Goal: Task Accomplishment & Management: Manage account settings

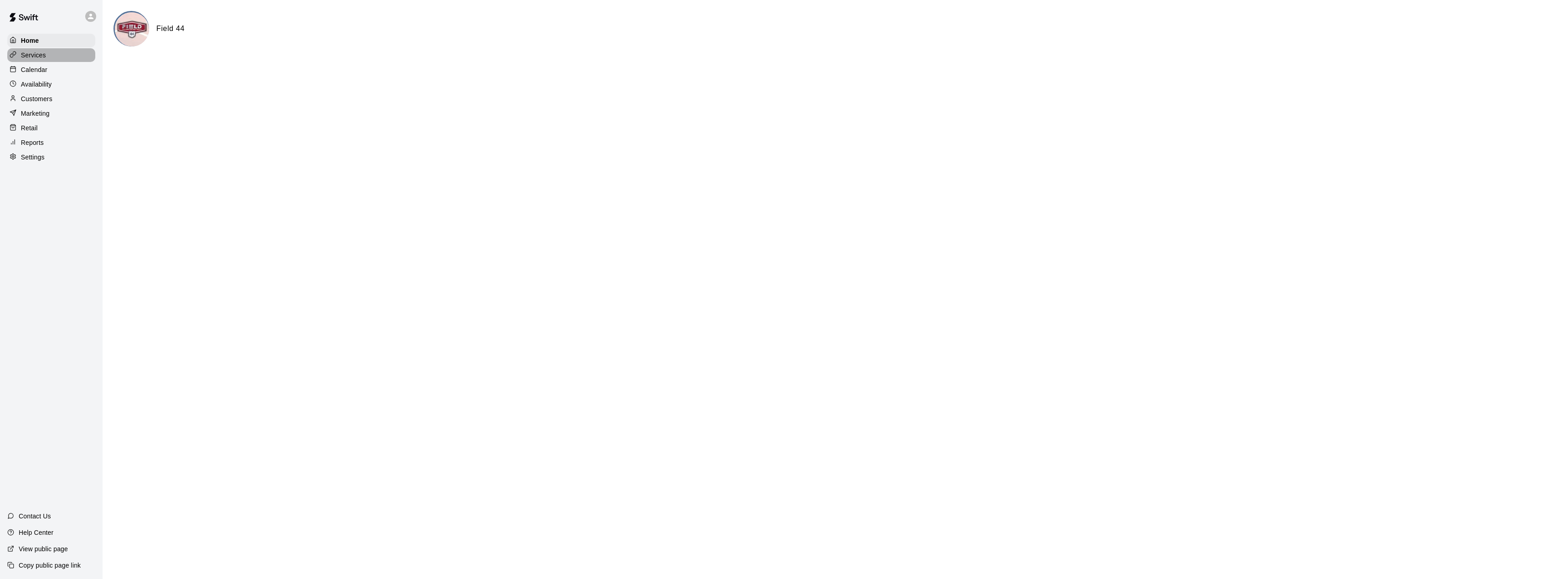
click at [42, 55] on p "Services" at bounding box center [33, 55] width 25 height 9
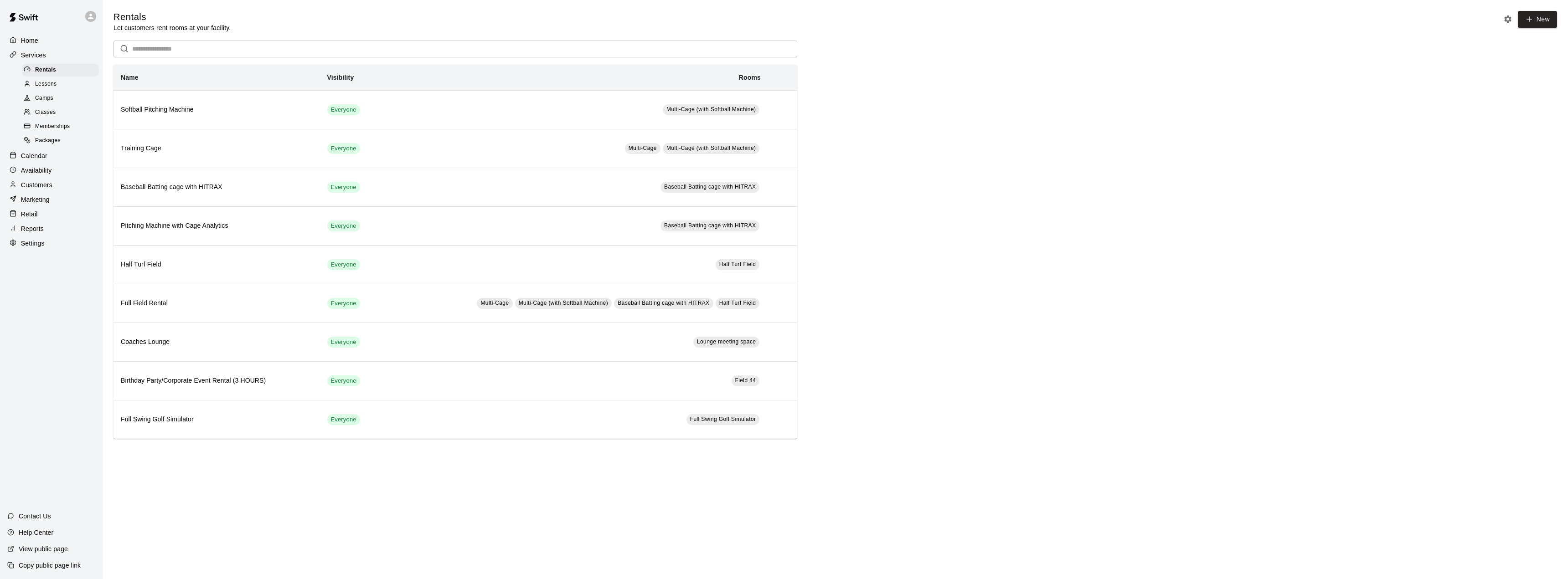
click at [43, 46] on div "Home" at bounding box center [51, 40] width 88 height 13
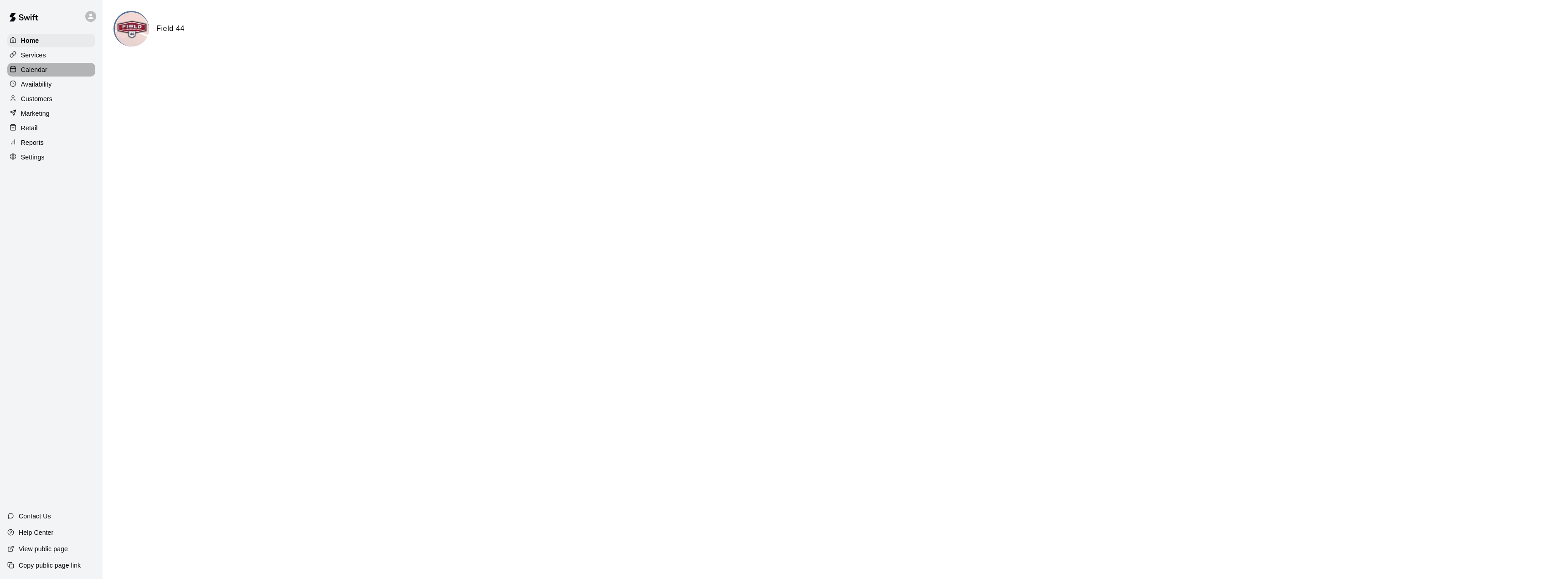
click at [37, 74] on p "Calendar" at bounding box center [33, 69] width 26 height 9
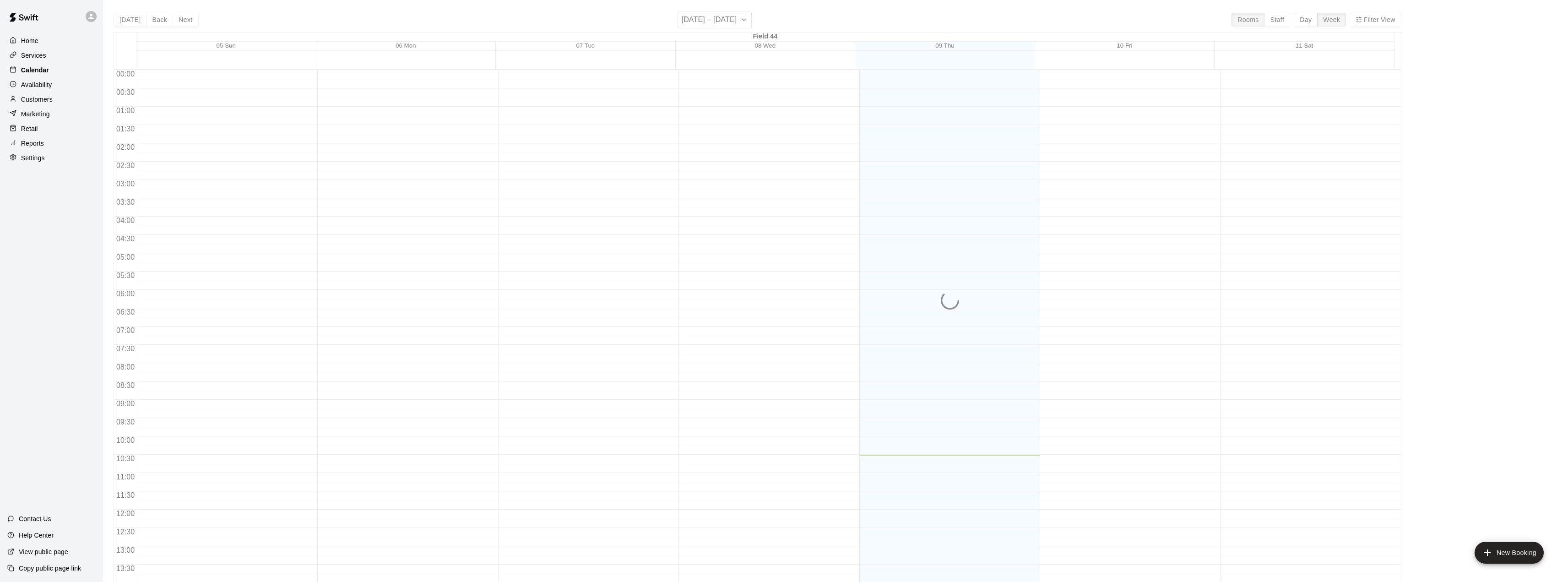
scroll to position [320, 0]
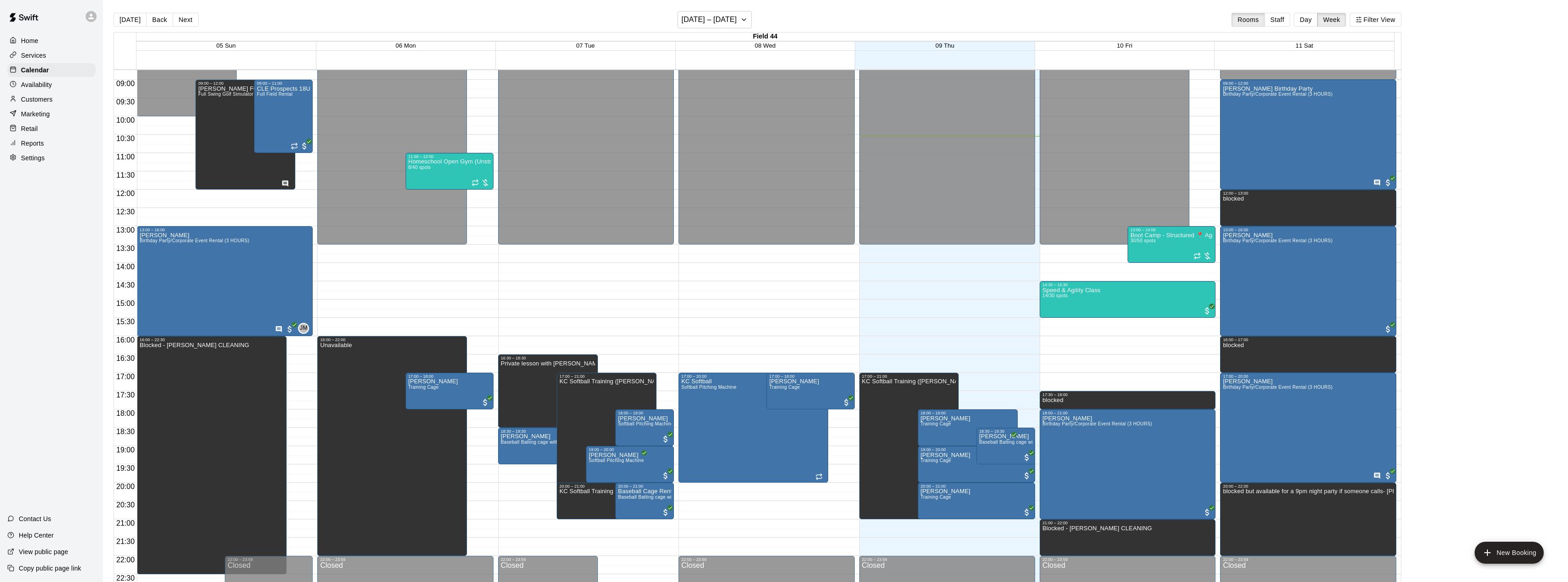
drag, startPoint x: 1306, startPoint y: 19, endPoint x: 1295, endPoint y: 20, distance: 11.0
click at [1308, 19] on button "Day" at bounding box center [1305, 20] width 24 height 13
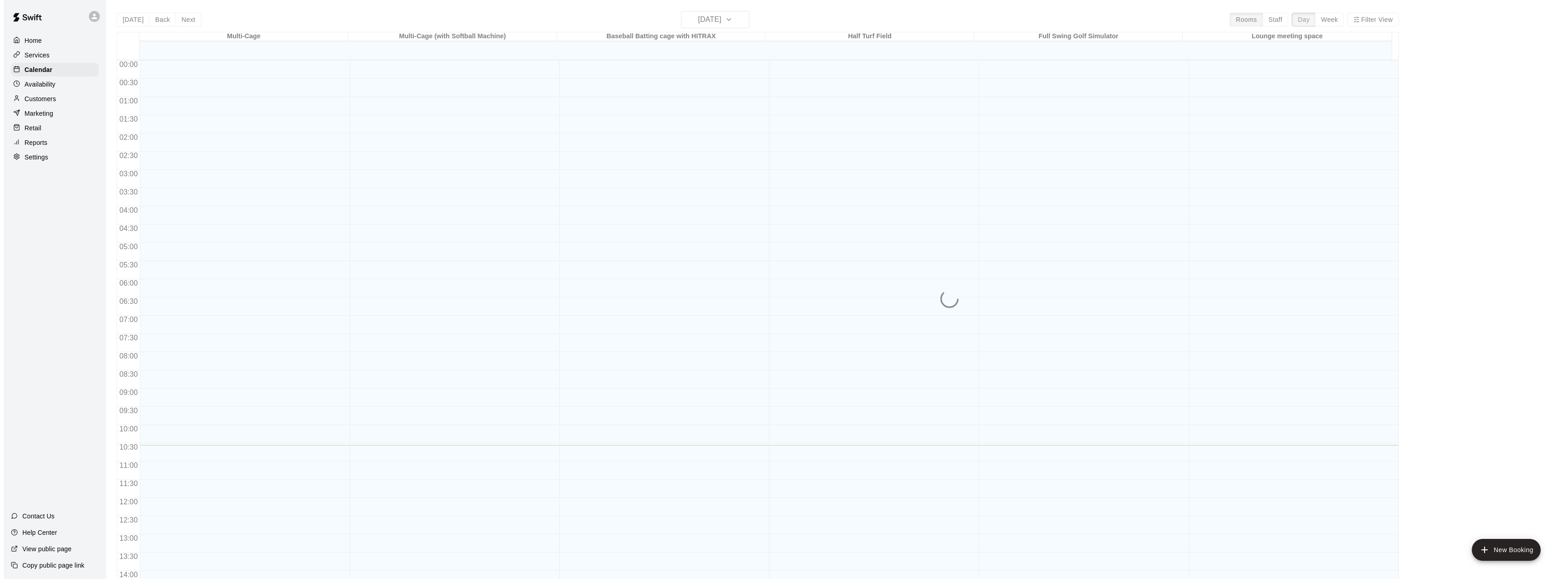
scroll to position [347, 0]
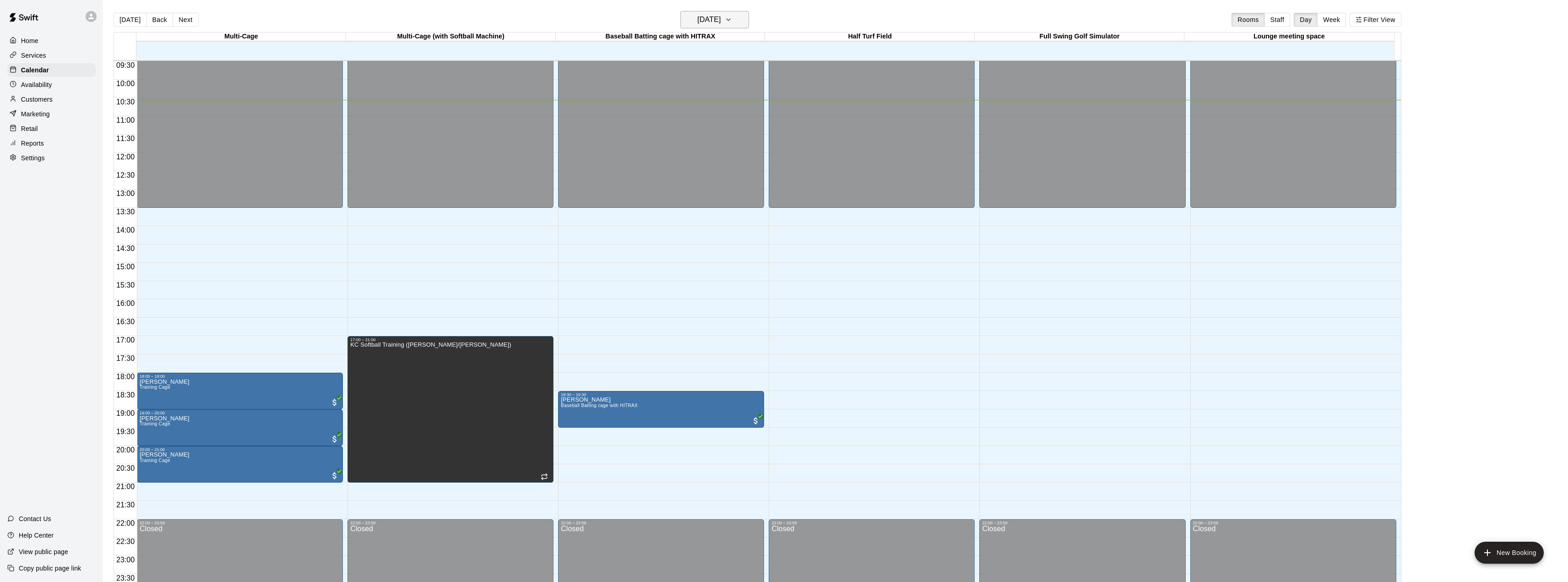
click at [744, 26] on button "[DATE]" at bounding box center [715, 20] width 68 height 17
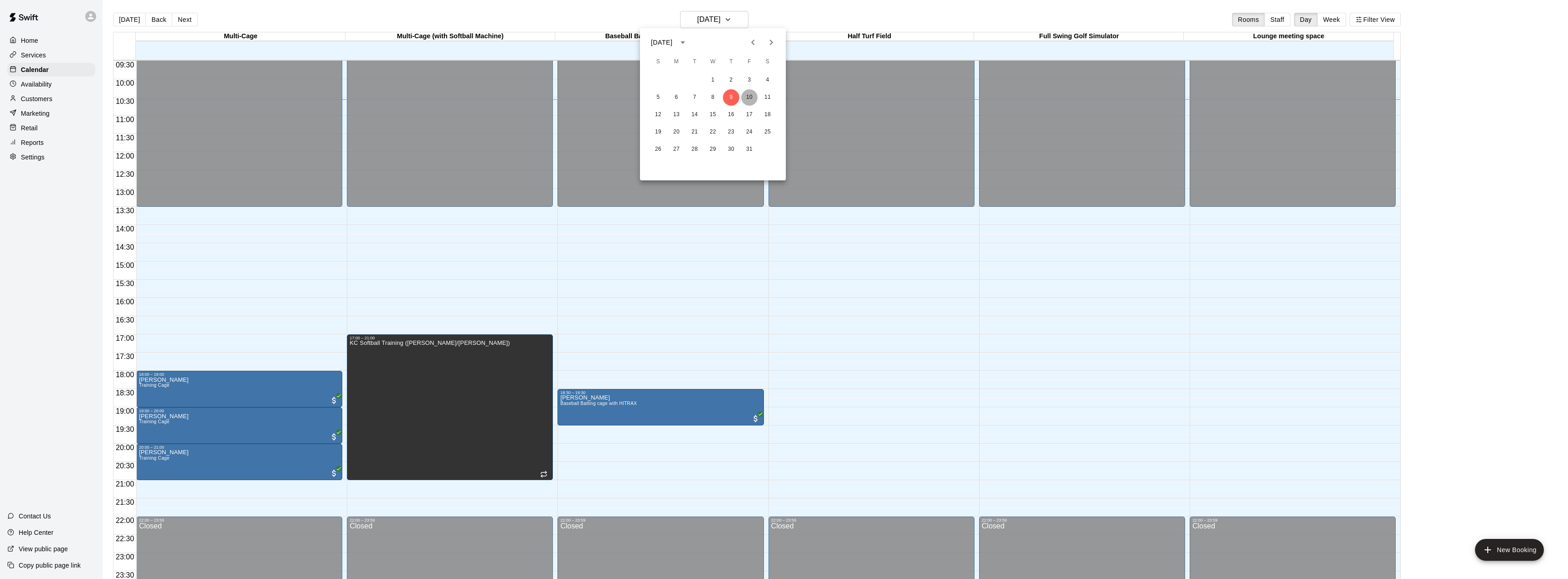
click at [751, 100] on button "10" at bounding box center [749, 97] width 16 height 16
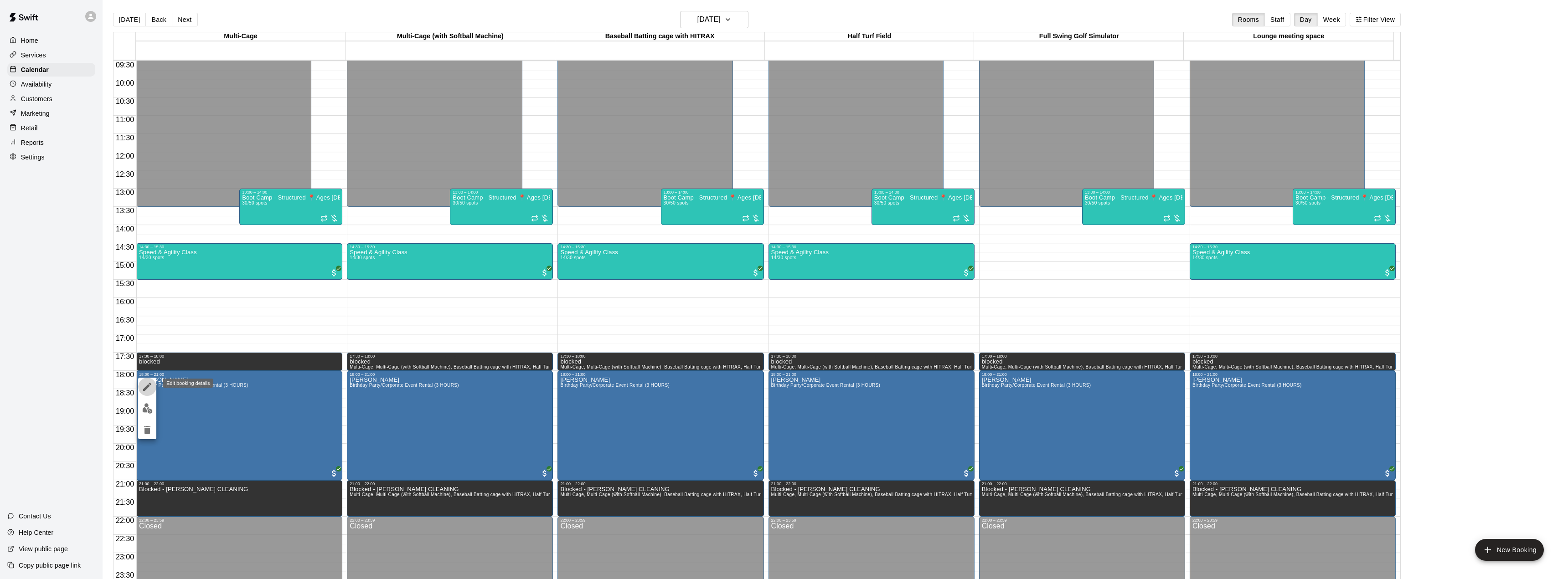
click at [152, 387] on icon "edit" at bounding box center [147, 387] width 11 height 11
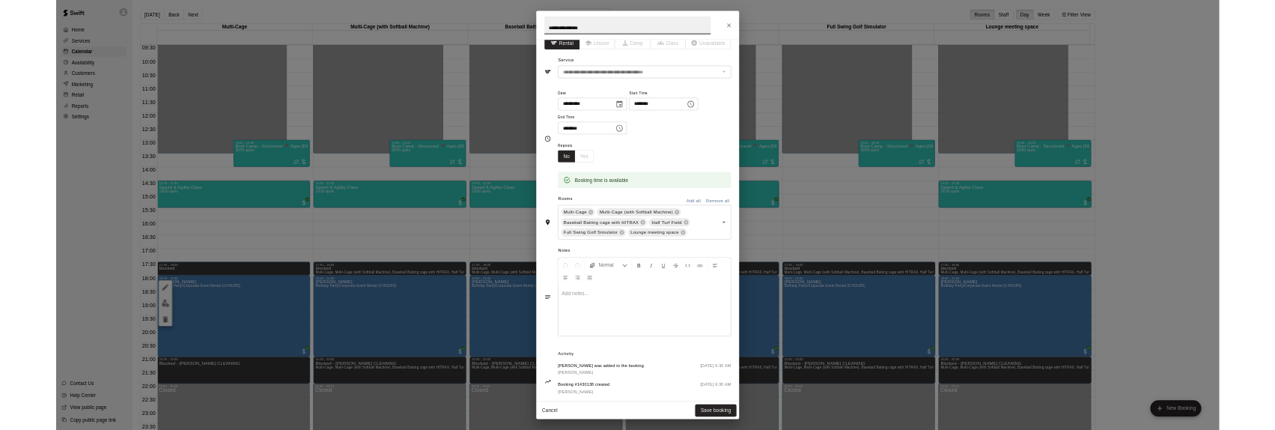
scroll to position [0, 0]
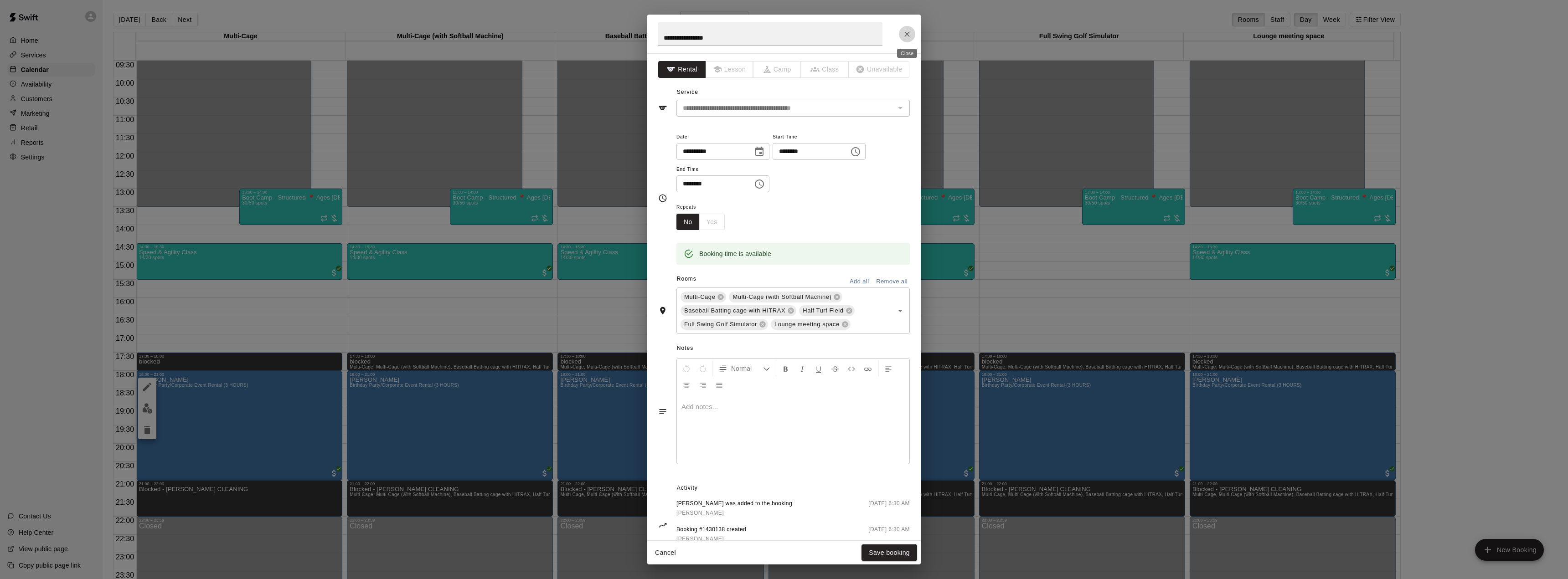
click at [909, 35] on icon "Close" at bounding box center [907, 34] width 5 height 5
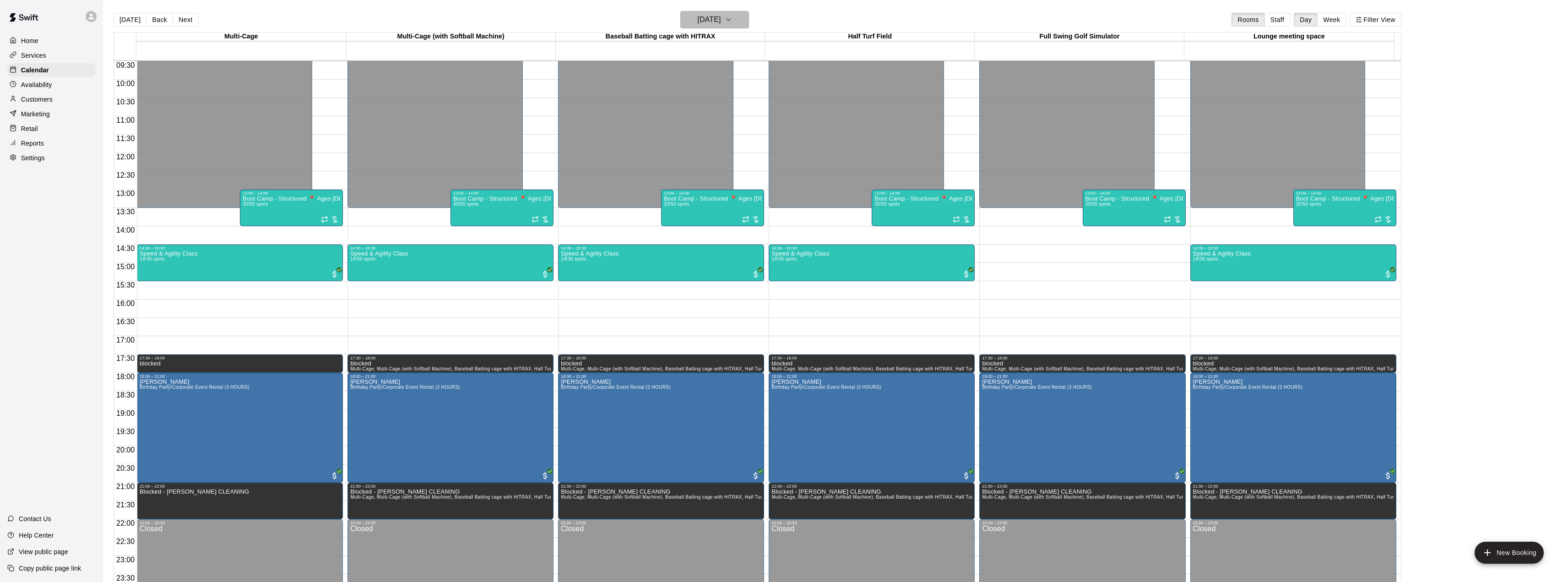
click at [741, 20] on button "[DATE]" at bounding box center [715, 20] width 68 height 17
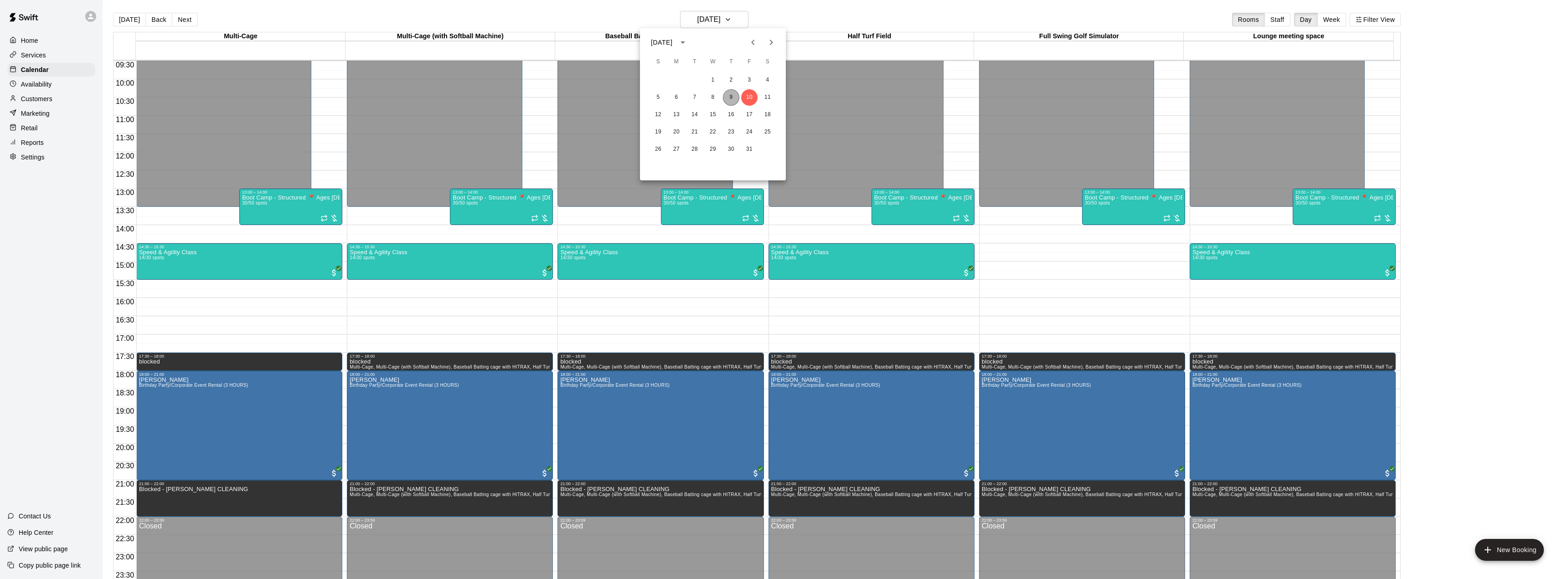
click at [728, 96] on button "9" at bounding box center [731, 97] width 16 height 16
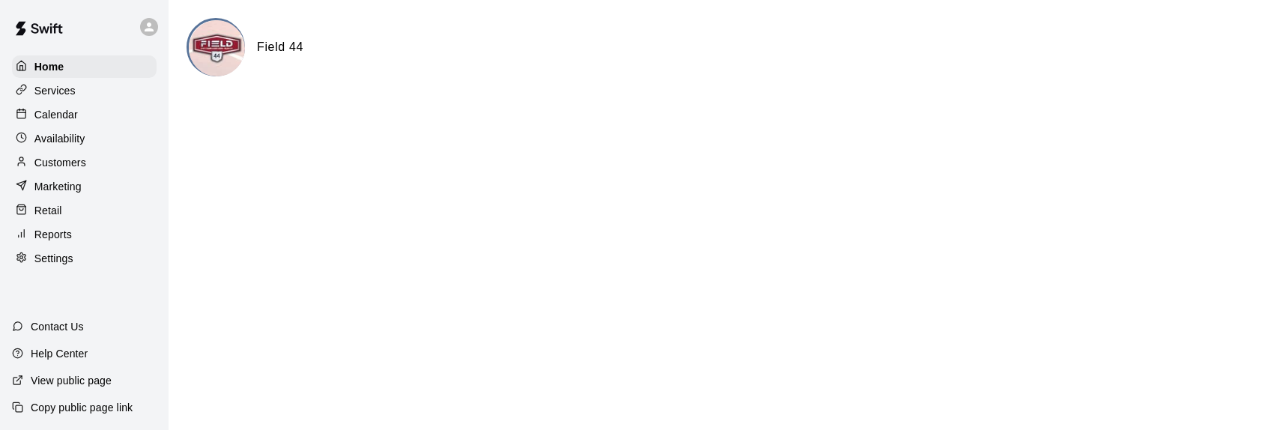
drag, startPoint x: 65, startPoint y: 94, endPoint x: 83, endPoint y: 99, distance: 18.7
click at [65, 92] on p "Services" at bounding box center [54, 90] width 41 height 15
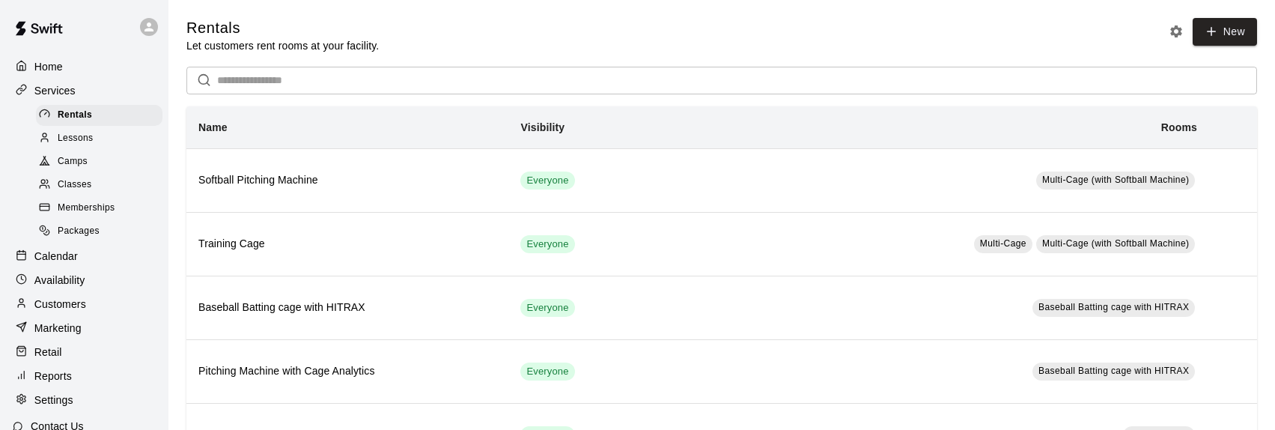
click at [57, 264] on p "Calendar" at bounding box center [55, 256] width 43 height 15
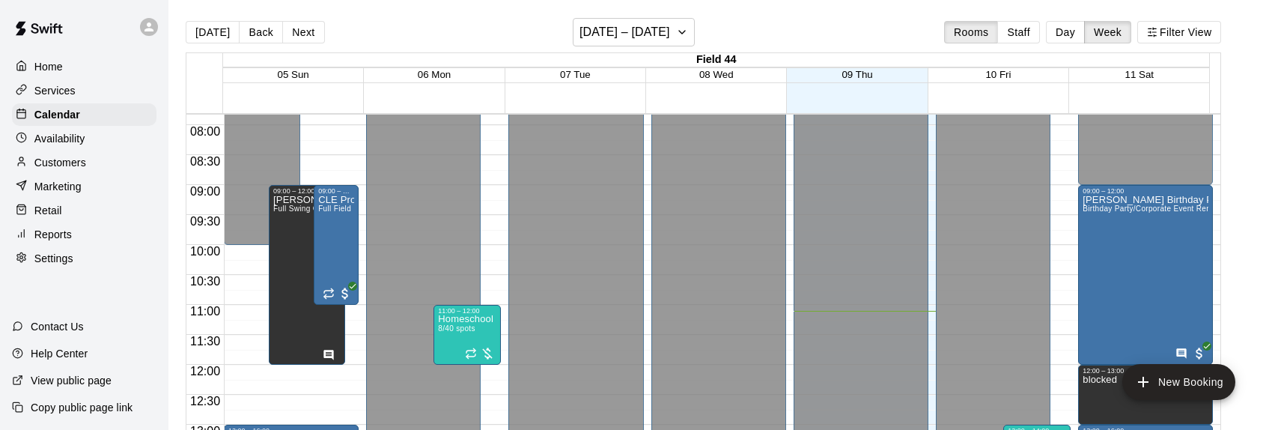
scroll to position [440, 0]
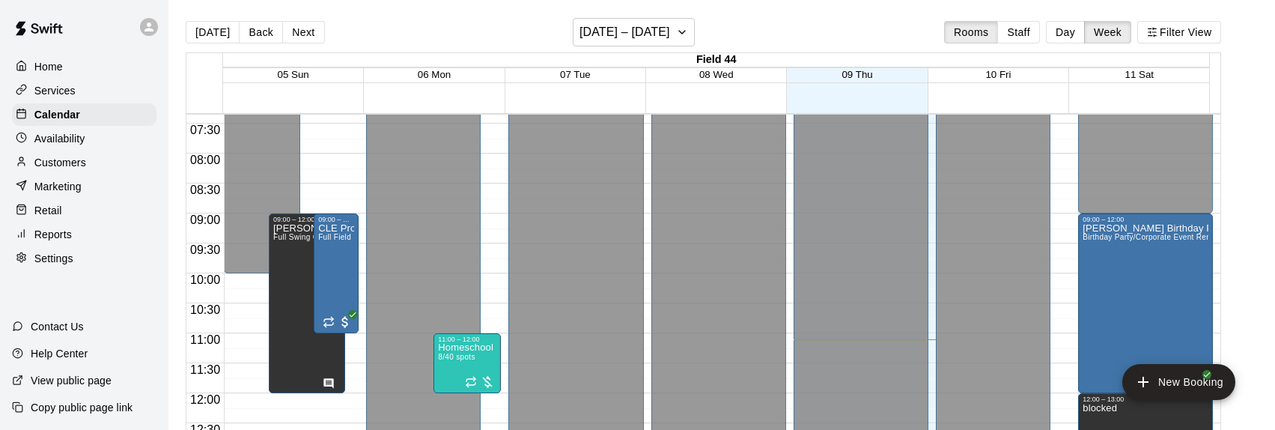
drag, startPoint x: 1077, startPoint y: 33, endPoint x: 1006, endPoint y: 33, distance: 70.4
click at [1077, 33] on button "Day" at bounding box center [1065, 32] width 39 height 22
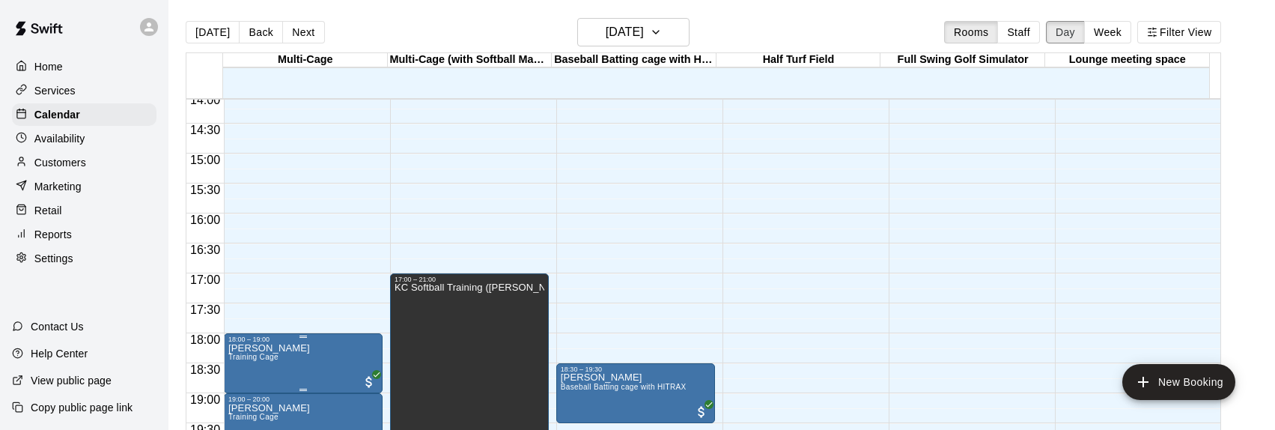
scroll to position [890, 0]
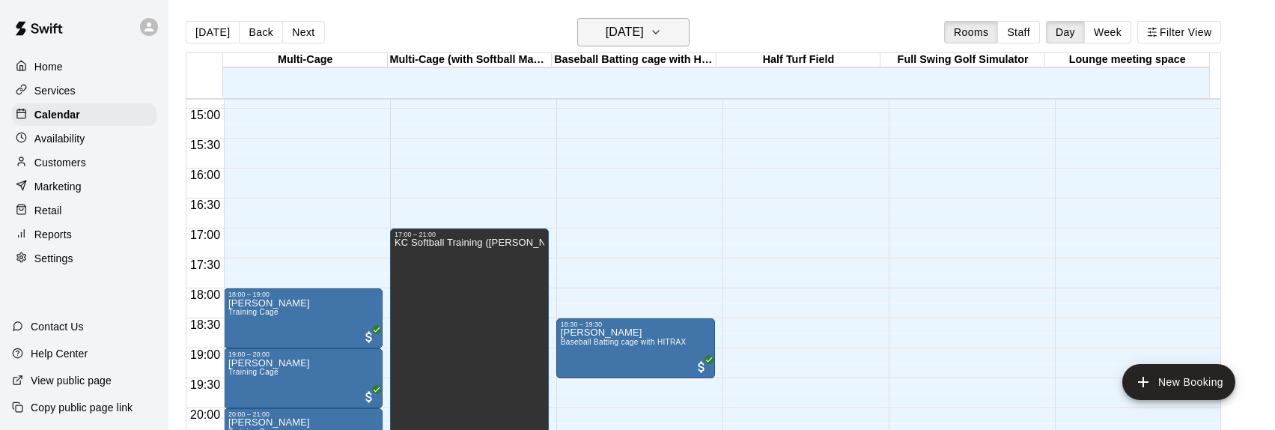
click at [644, 29] on h6 "[DATE]" at bounding box center [625, 32] width 38 height 21
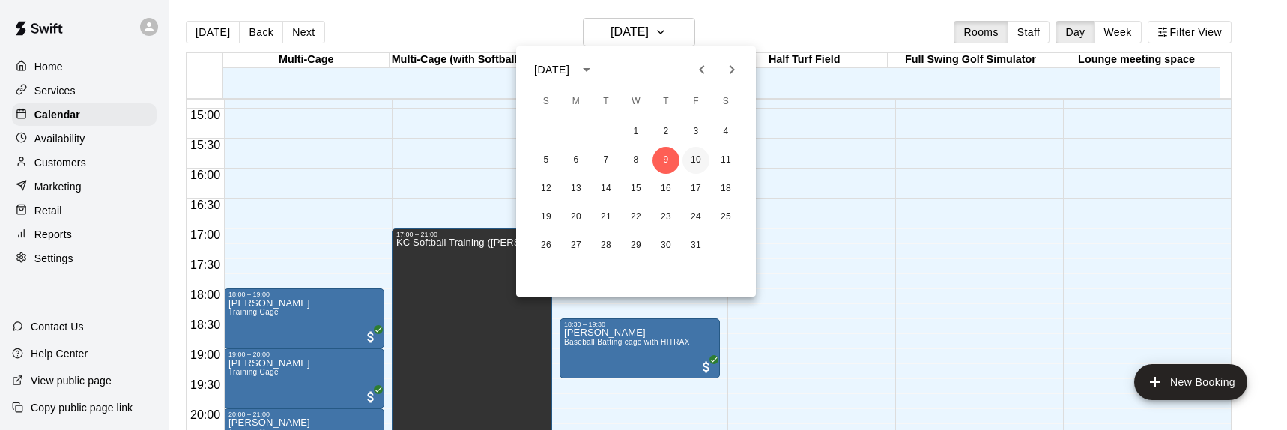
click at [702, 157] on button "10" at bounding box center [695, 160] width 27 height 27
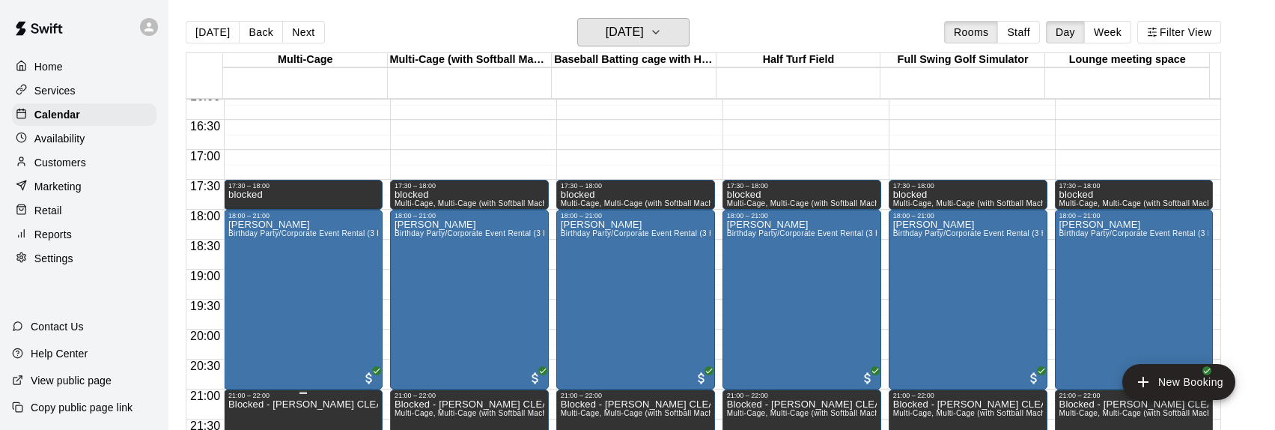
scroll to position [1039, 0]
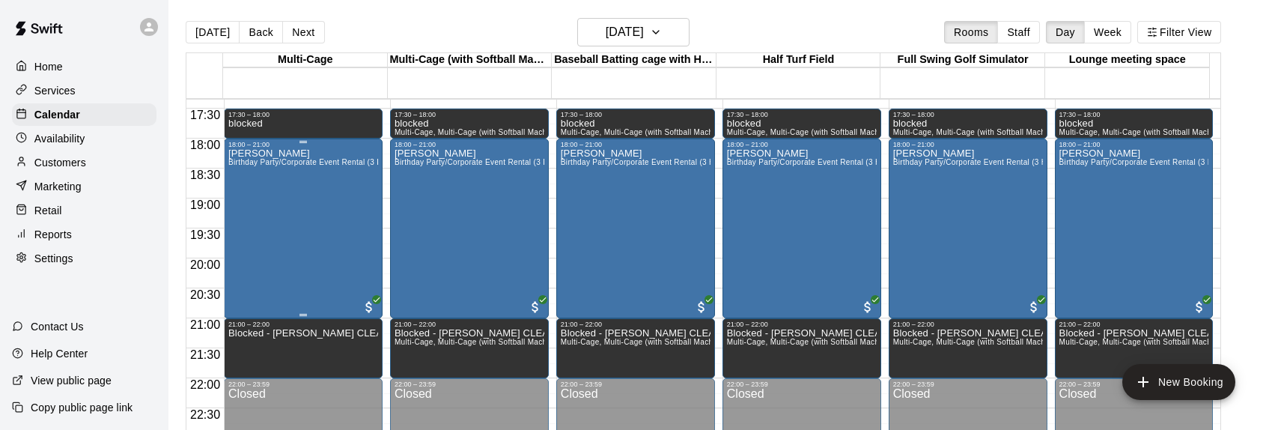
click at [304, 243] on div "[PERSON_NAME] Birthday Party/Corporate Event Rental (3 HOURS)" at bounding box center [303, 363] width 150 height 430
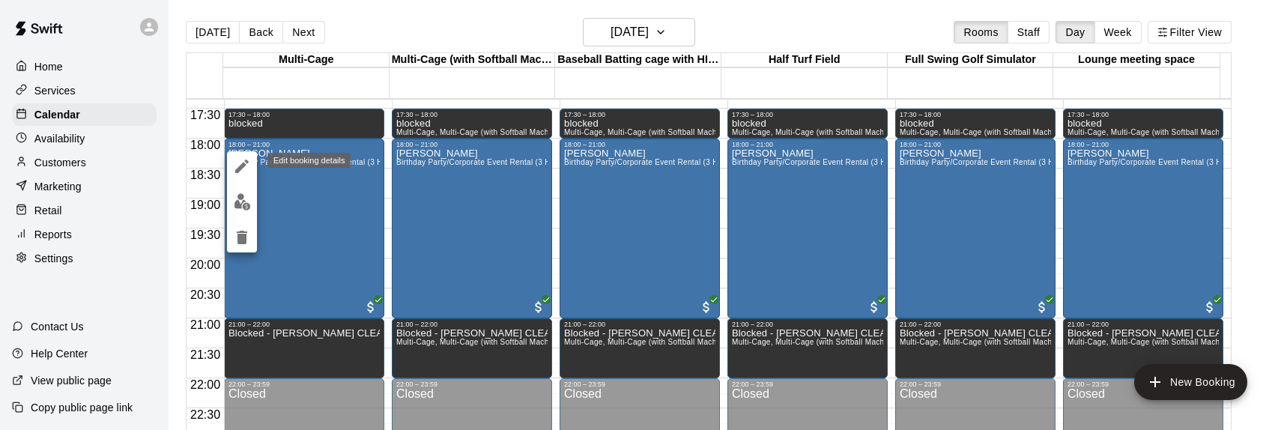
click at [246, 165] on icon "edit" at bounding box center [242, 166] width 18 height 18
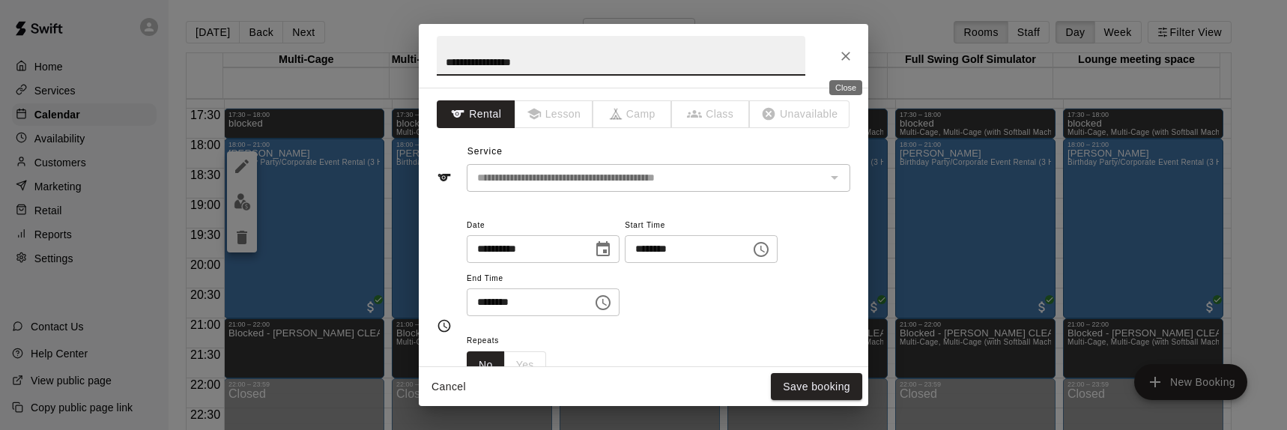
click at [842, 51] on icon "Close" at bounding box center [845, 56] width 15 height 15
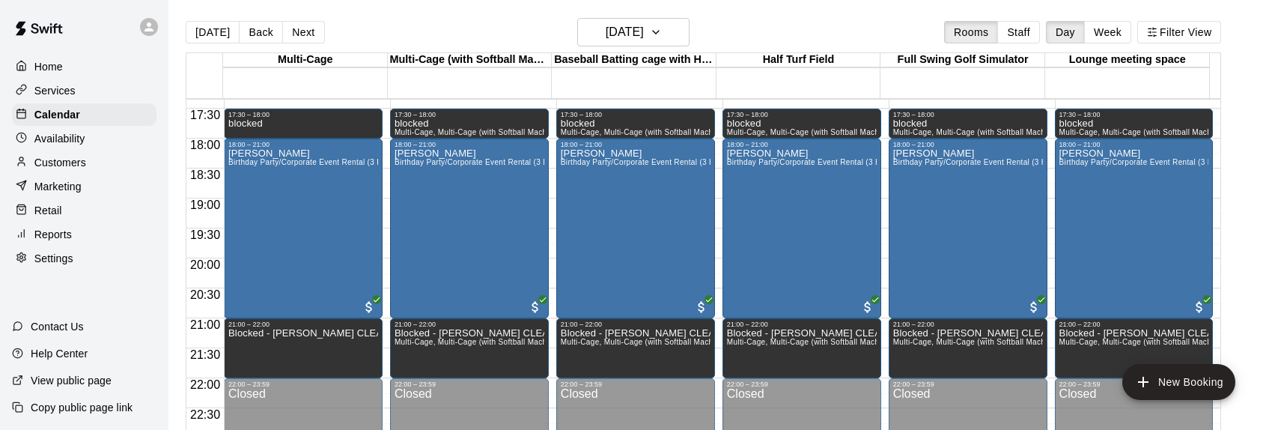
drag, startPoint x: 74, startPoint y: 162, endPoint x: 115, endPoint y: 169, distance: 41.9
click at [74, 162] on p "Customers" at bounding box center [60, 162] width 52 height 15
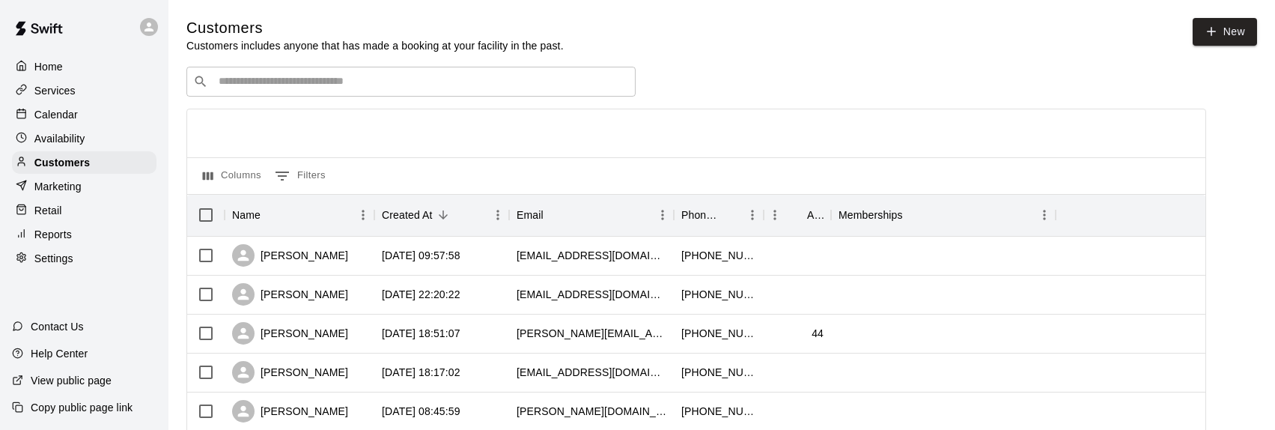
click at [261, 85] on input "Search customers by name or email" at bounding box center [421, 81] width 415 height 15
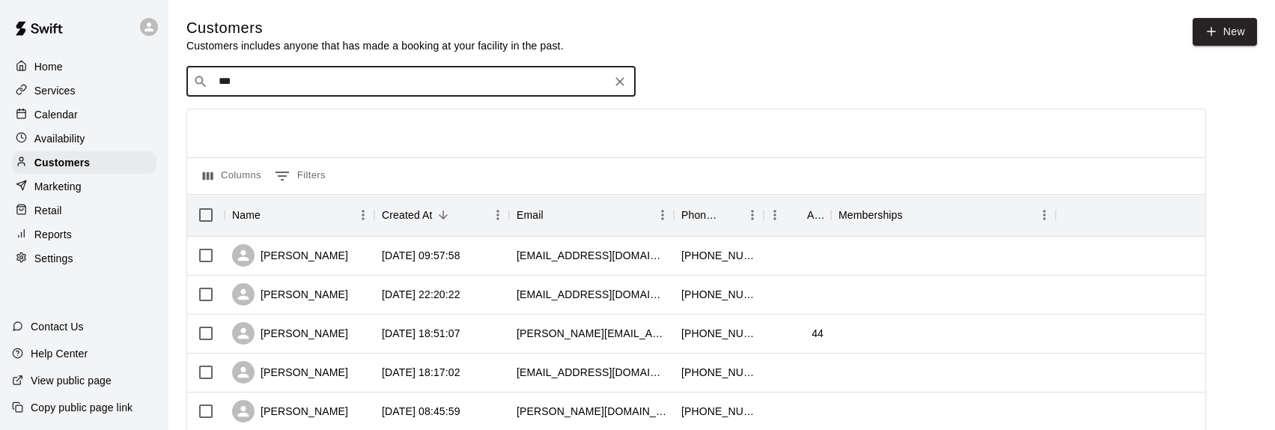
type input "****"
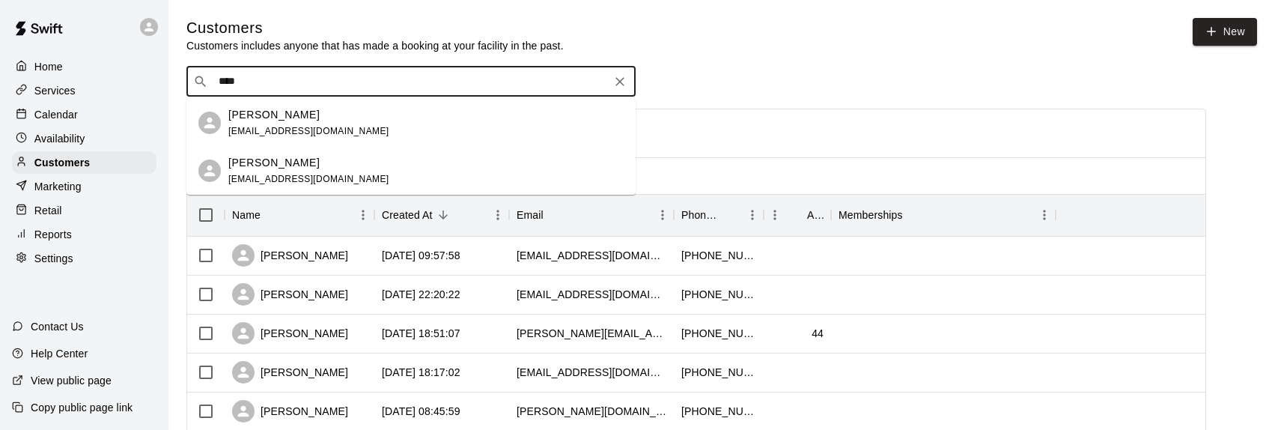
click at [297, 162] on p "[PERSON_NAME]" at bounding box center [273, 163] width 91 height 16
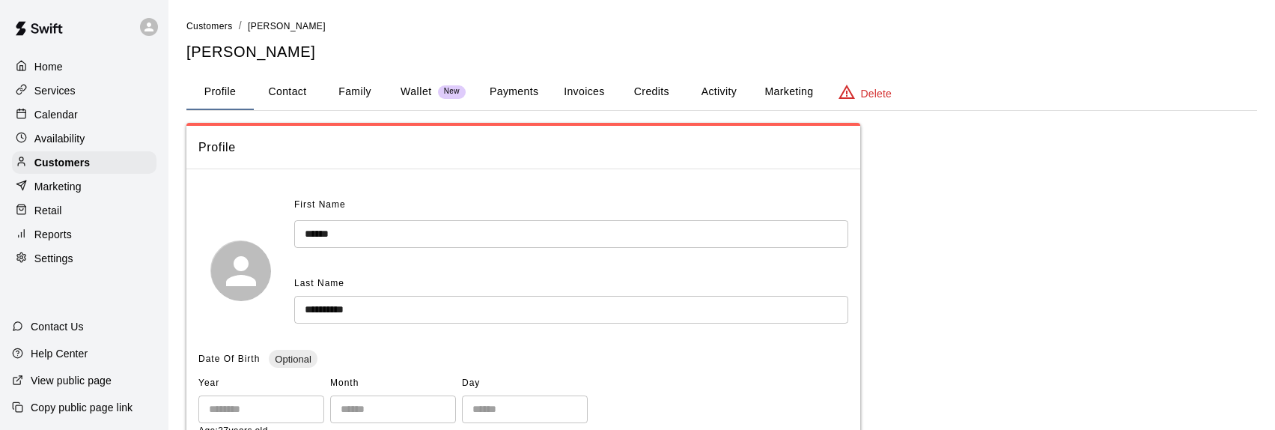
click at [291, 90] on button "Contact" at bounding box center [287, 92] width 67 height 36
select select "**"
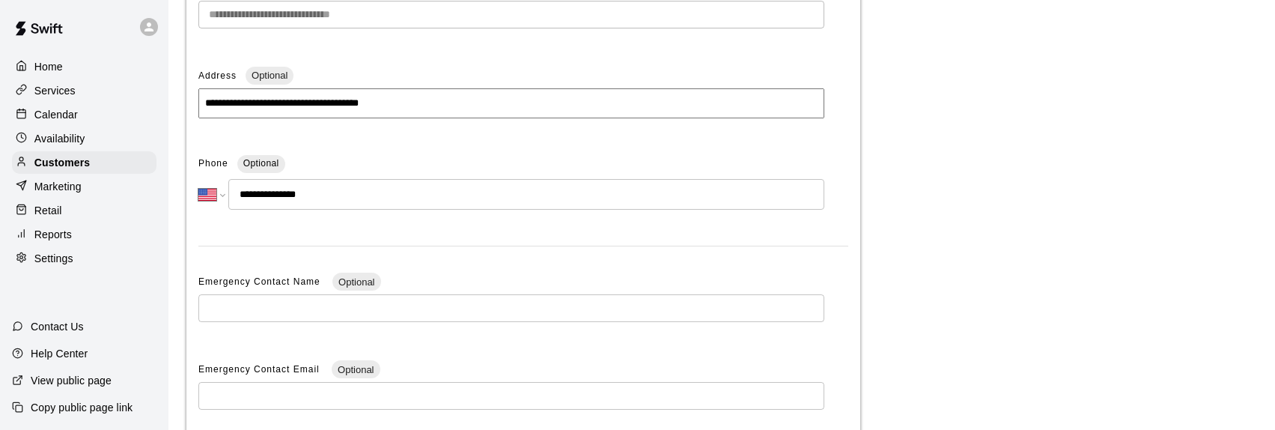
scroll to position [225, 0]
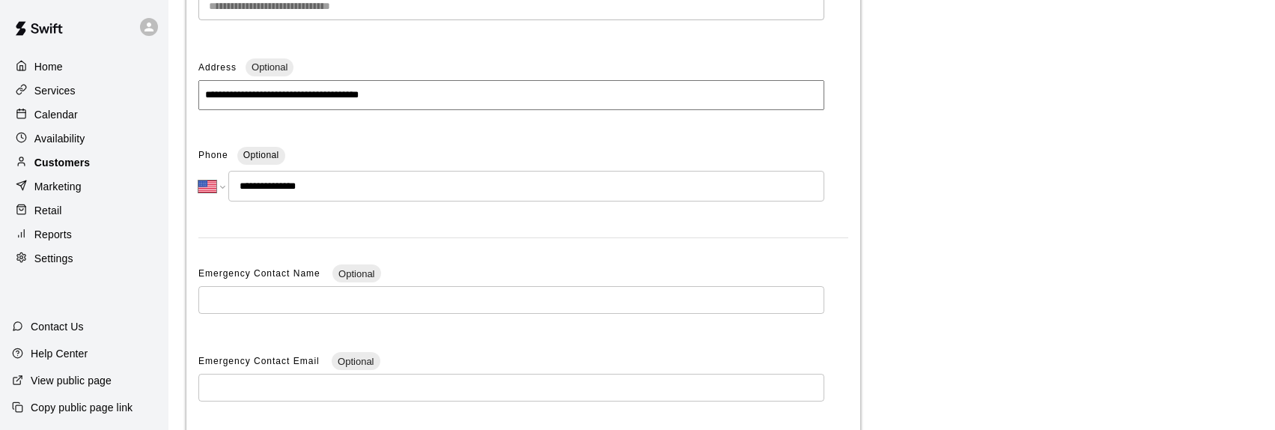
click at [82, 170] on p "Customers" at bounding box center [61, 162] width 55 height 15
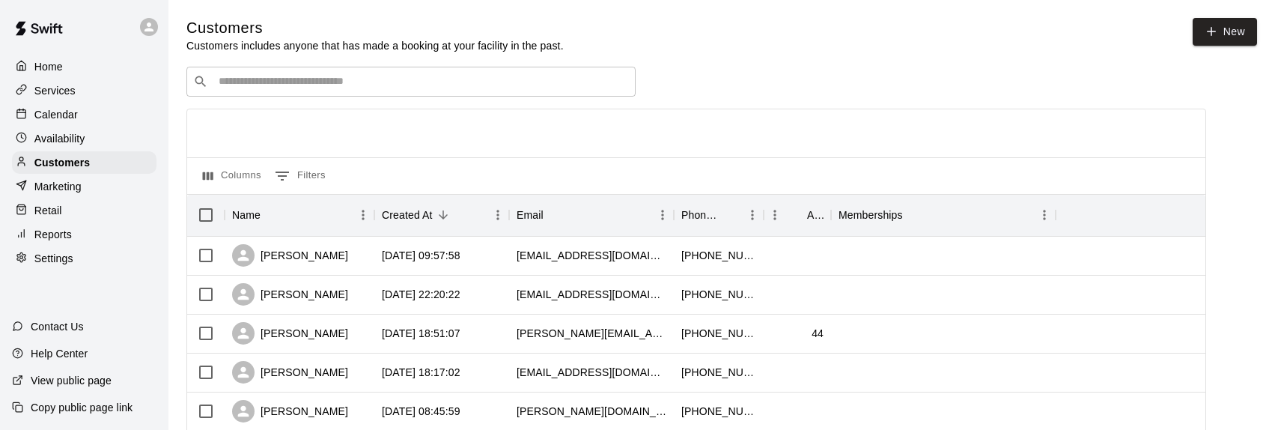
click at [60, 118] on p "Calendar" at bounding box center [55, 114] width 43 height 15
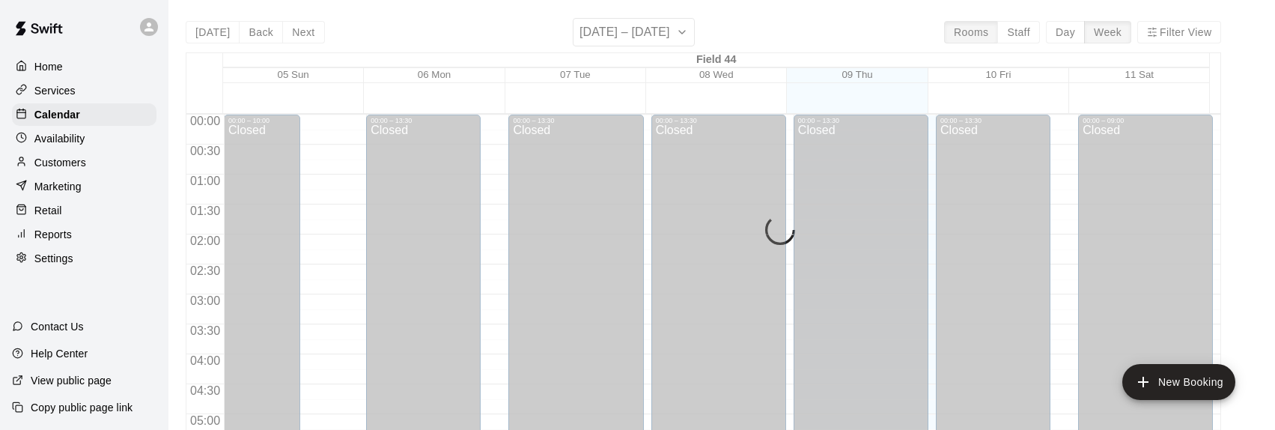
scroll to position [667, 0]
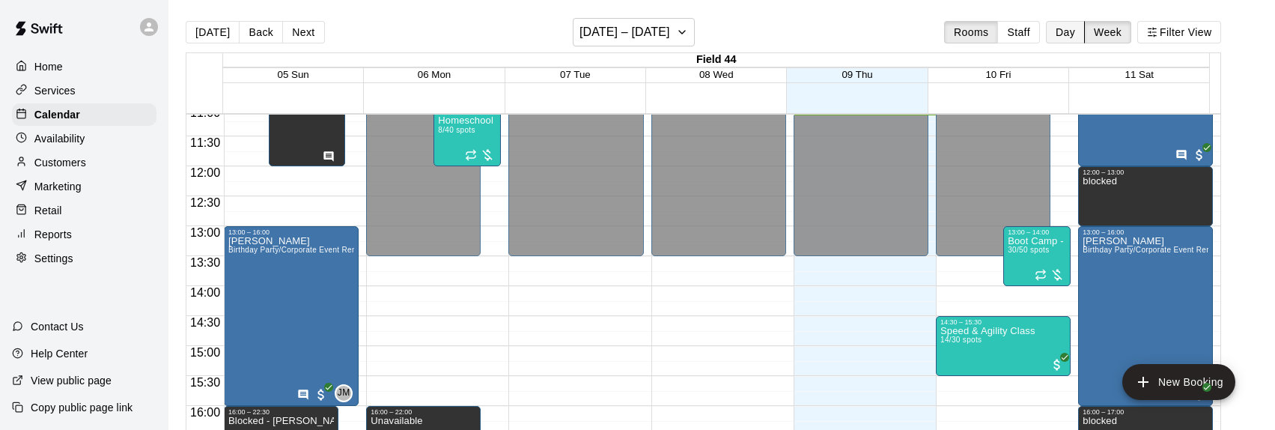
click at [1071, 38] on button "Day" at bounding box center [1065, 32] width 39 height 22
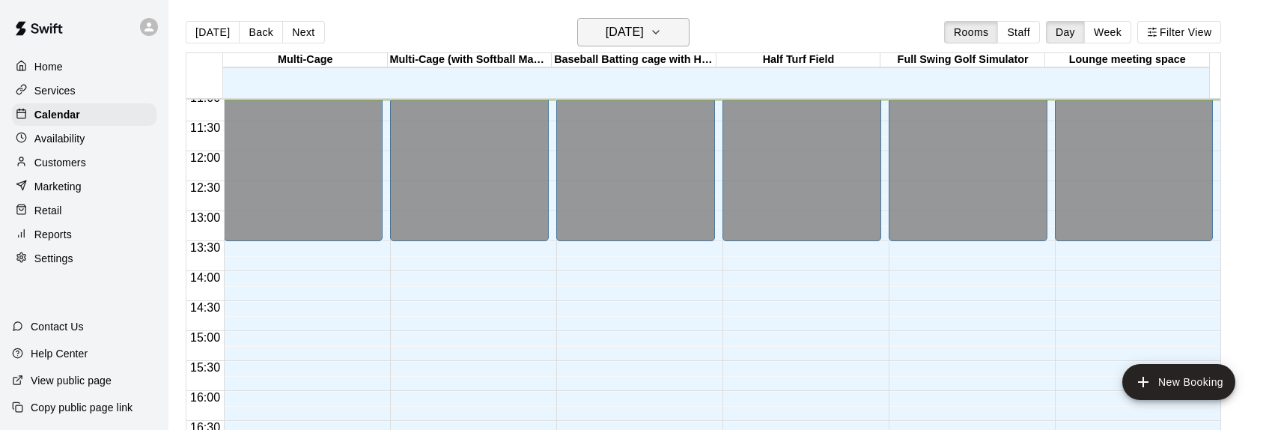
click at [644, 36] on h6 "[DATE]" at bounding box center [625, 32] width 38 height 21
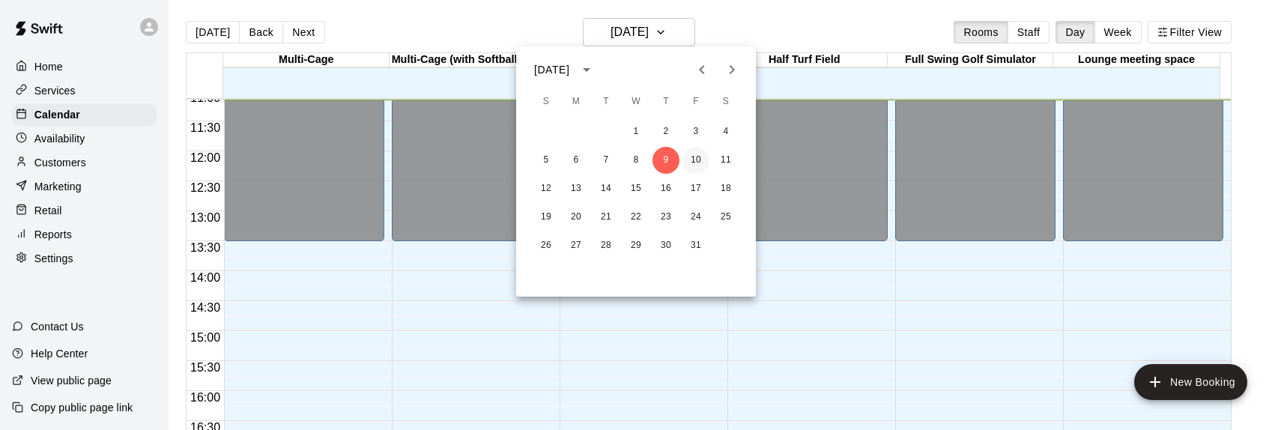
click at [702, 162] on button "10" at bounding box center [695, 160] width 27 height 27
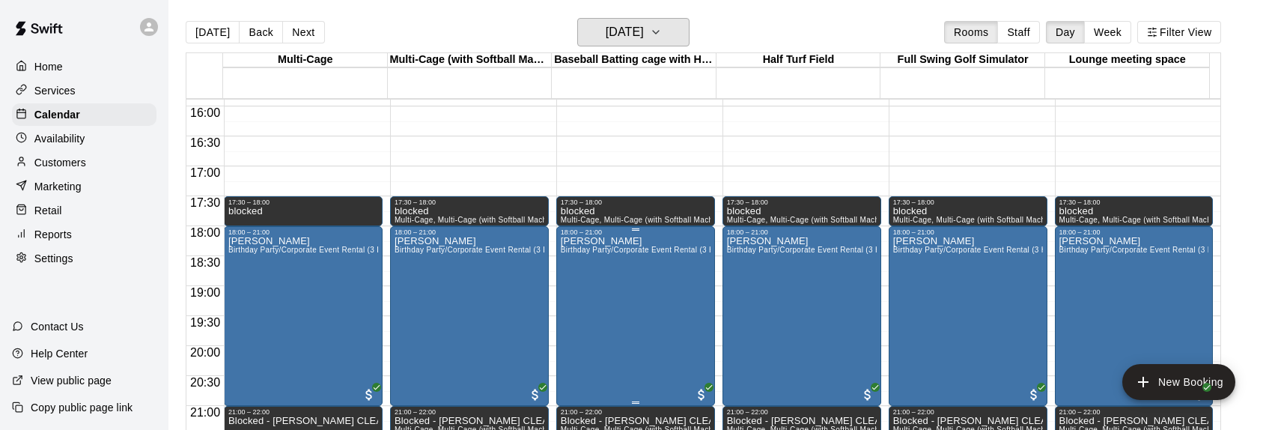
scroll to position [967, 0]
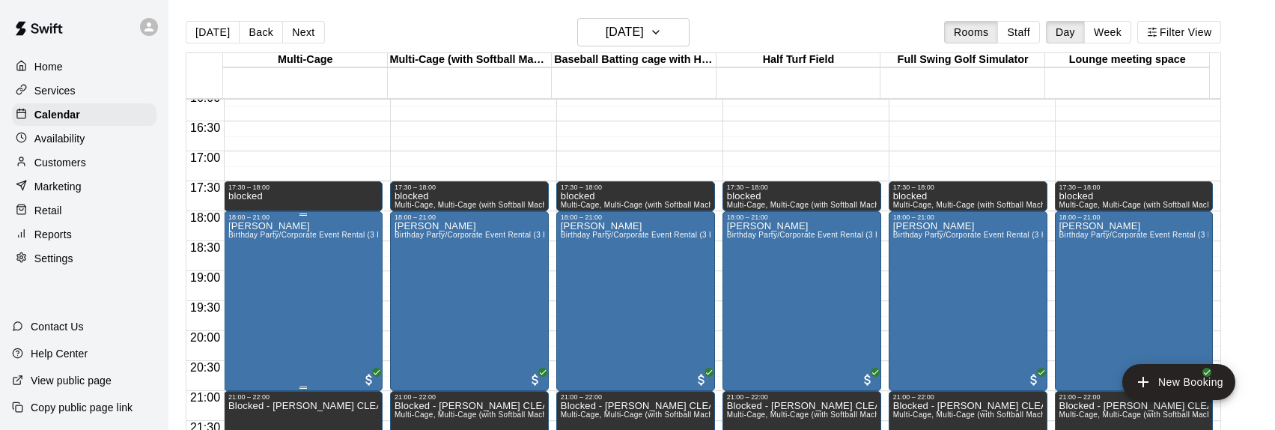
click at [309, 301] on div "[PERSON_NAME] Birthday Party/Corporate Event Rental (3 HOURS)" at bounding box center [303, 436] width 150 height 430
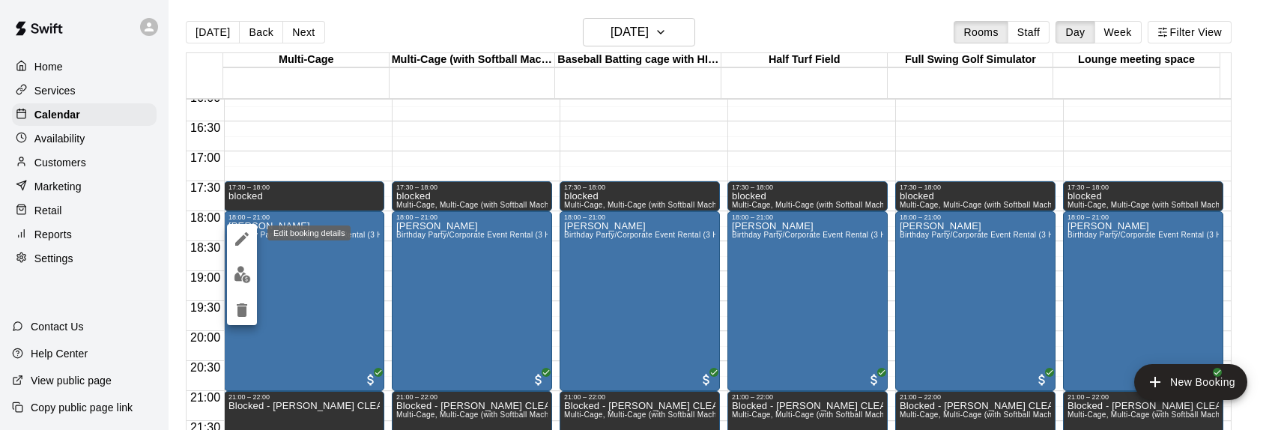
click at [243, 241] on icon "edit" at bounding box center [242, 239] width 18 height 18
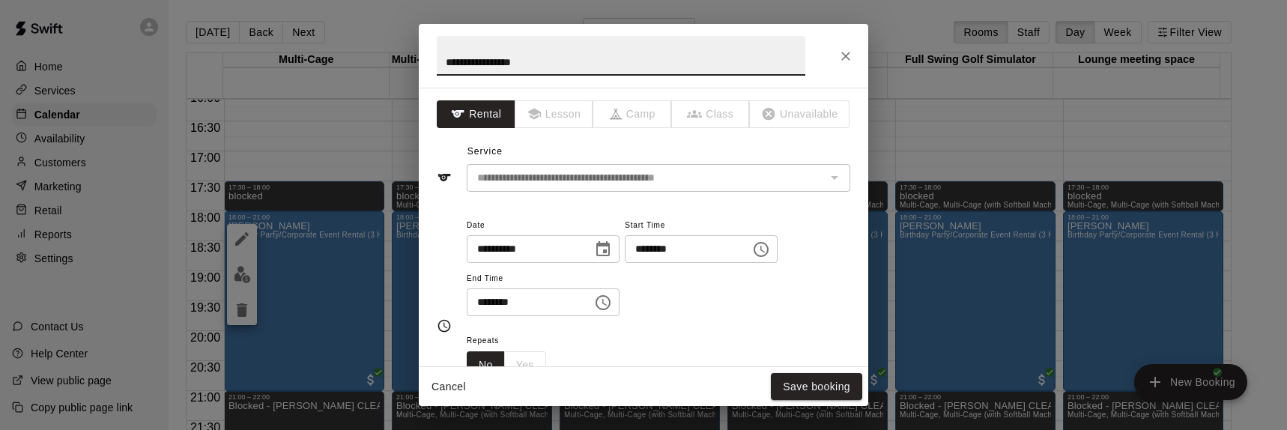
click at [845, 51] on icon "Close" at bounding box center [845, 56] width 15 height 15
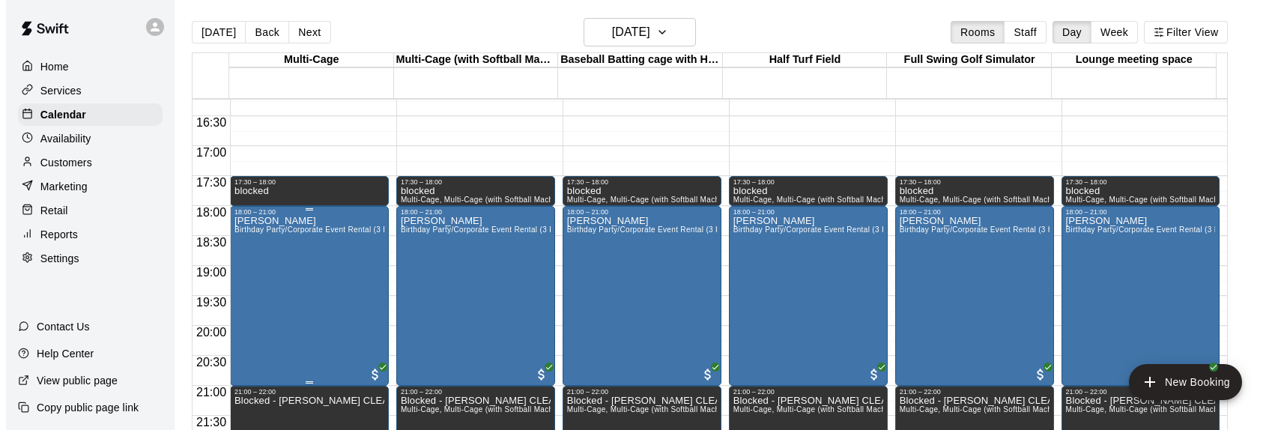
scroll to position [942, 0]
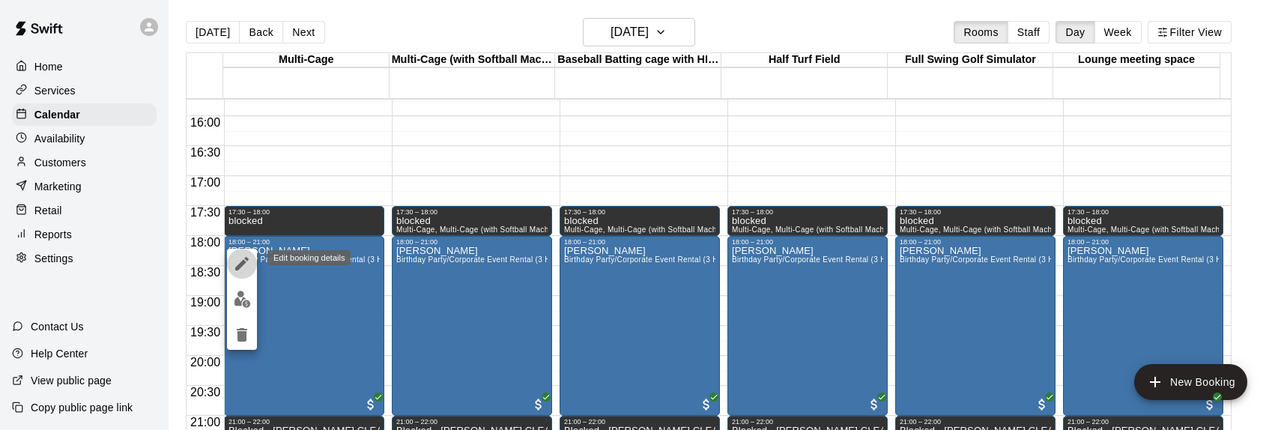
click at [240, 265] on icon "edit" at bounding box center [241, 263] width 13 height 13
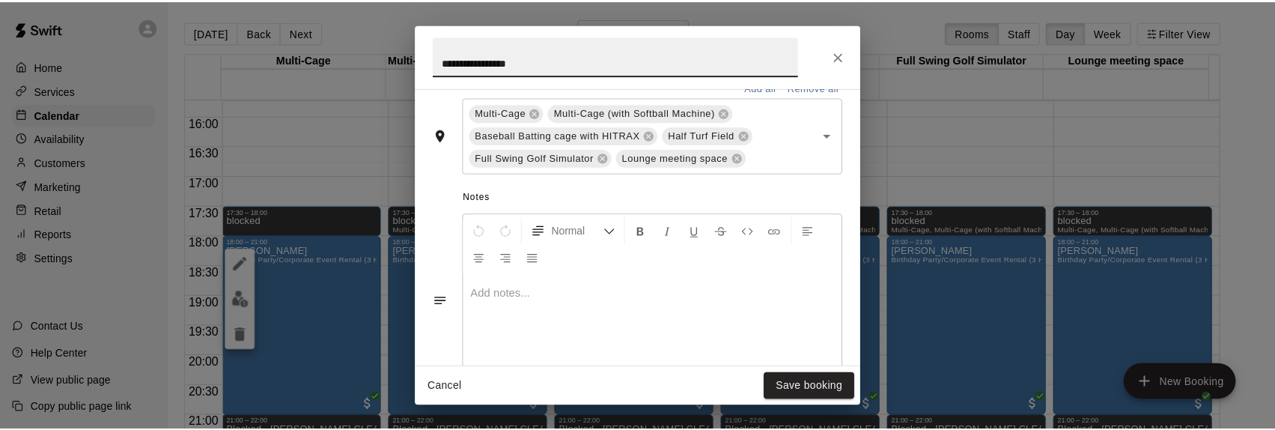
scroll to position [374, 0]
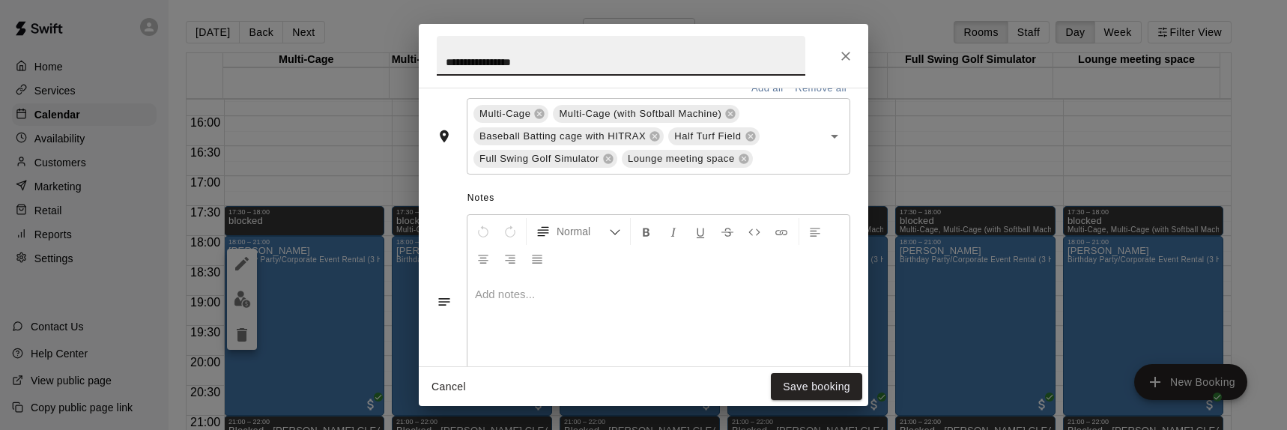
click at [534, 307] on div at bounding box center [658, 332] width 382 height 112
click at [508, 319] on div at bounding box center [658, 332] width 382 height 112
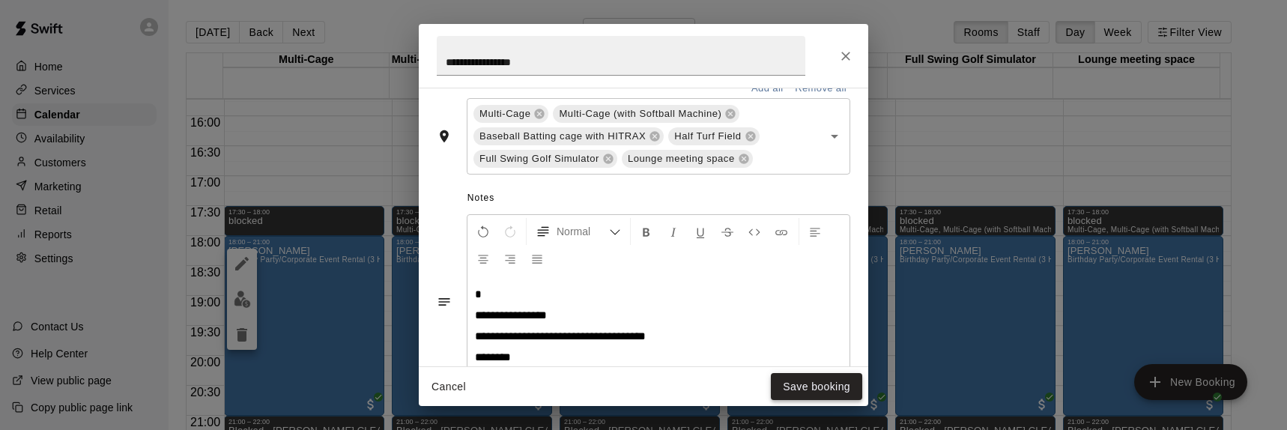
click at [820, 387] on button "Save booking" at bounding box center [816, 387] width 91 height 28
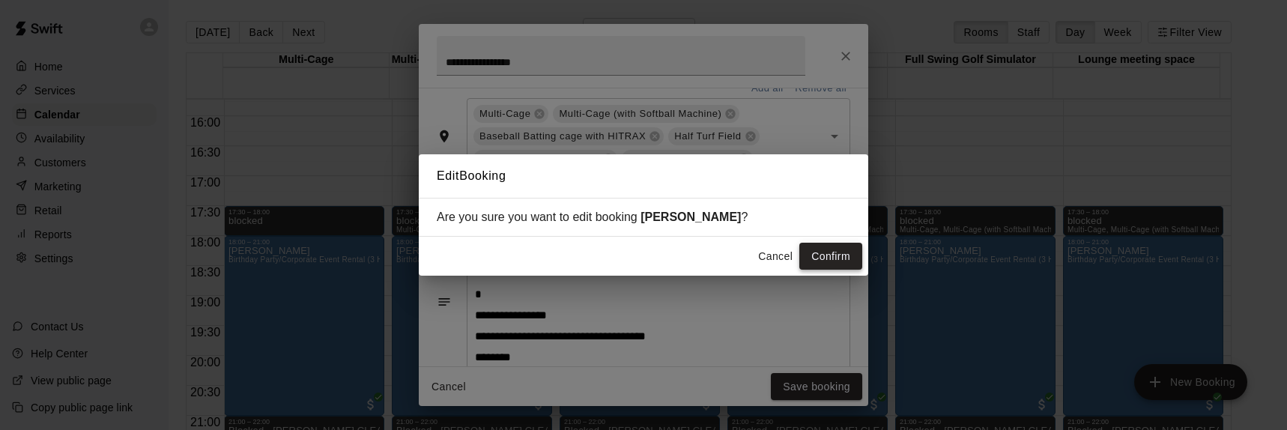
click at [836, 252] on button "Confirm" at bounding box center [830, 257] width 63 height 28
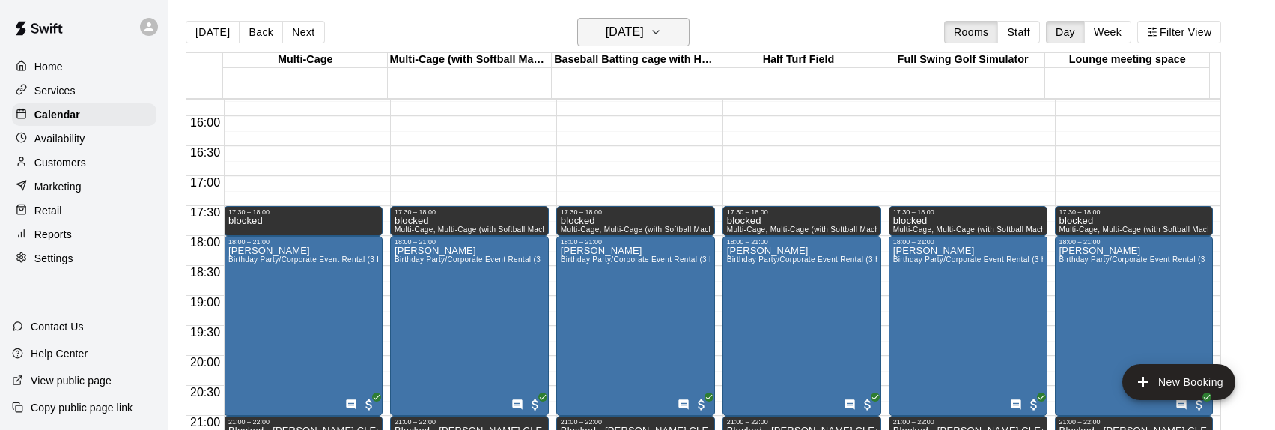
click at [662, 35] on icon "button" at bounding box center [656, 32] width 12 height 18
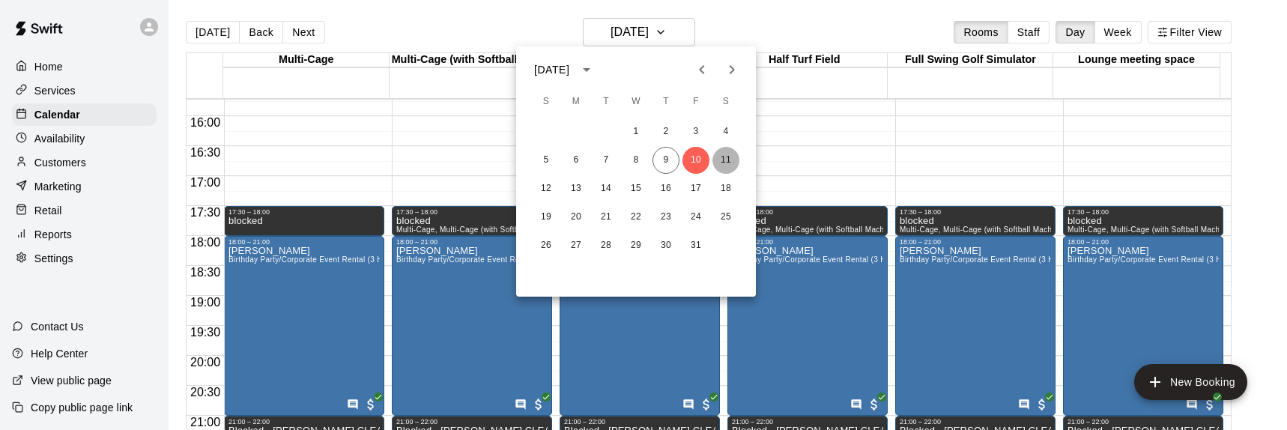
click at [732, 160] on button "11" at bounding box center [725, 160] width 27 height 27
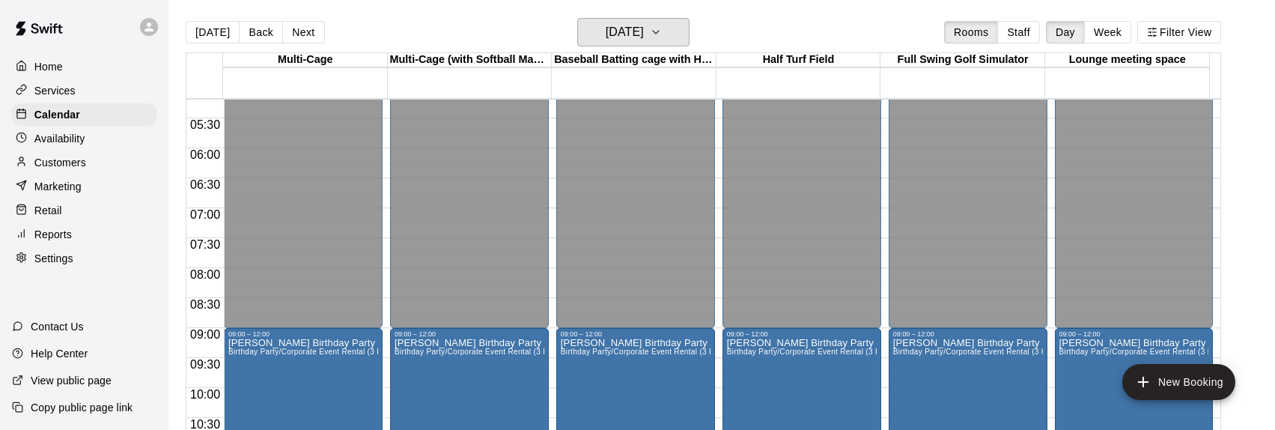
scroll to position [268, 0]
